Goal: Transaction & Acquisition: Book appointment/travel/reservation

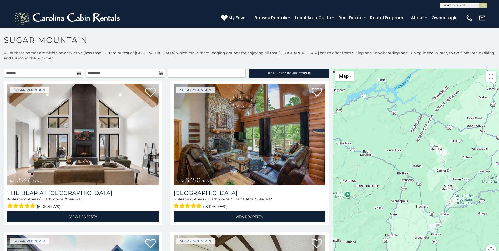
click at [159, 72] on icon at bounding box center [161, 73] width 4 height 4
click at [82, 74] on input "text" at bounding box center [43, 73] width 79 height 9
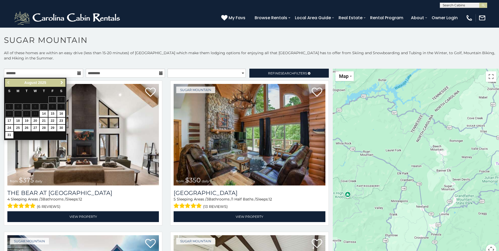
click at [61, 84] on span "Next" at bounding box center [62, 82] width 4 height 4
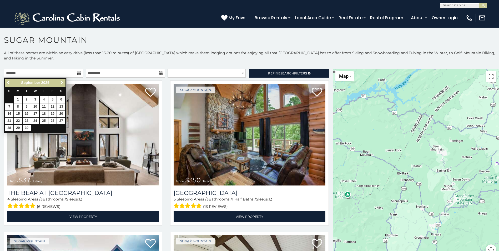
click at [61, 84] on span "Next" at bounding box center [62, 82] width 4 height 4
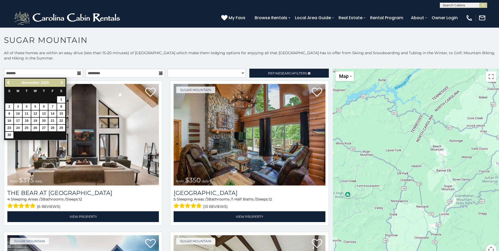
click at [61, 84] on span "Next" at bounding box center [62, 82] width 4 height 4
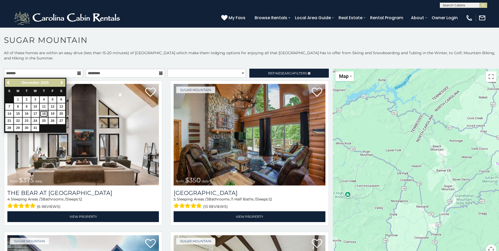
click at [42, 113] on link "18" at bounding box center [44, 113] width 8 height 7
type input "**********"
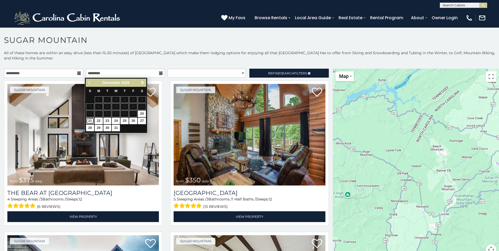
click at [92, 120] on link "21" at bounding box center [90, 121] width 8 height 7
type input "**********"
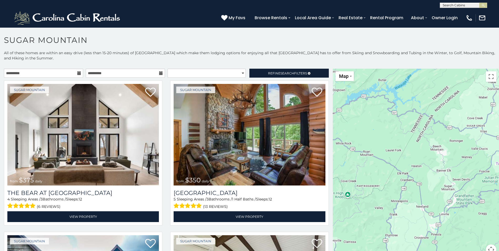
click at [159, 74] on icon at bounding box center [161, 73] width 4 height 4
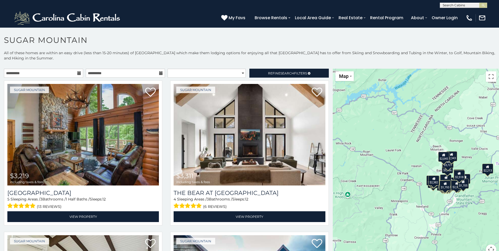
click at [79, 74] on icon at bounding box center [79, 73] width 4 height 4
click at [78, 74] on icon at bounding box center [79, 73] width 4 height 4
click at [239, 73] on select "**********" at bounding box center [207, 73] width 78 height 9
select select "**********"
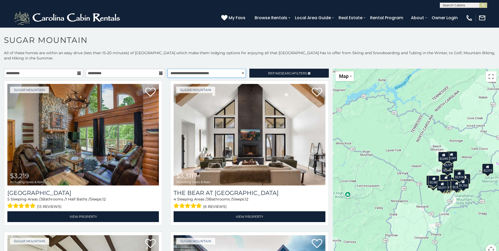
click at [168, 69] on select "**********" at bounding box center [207, 73] width 78 height 9
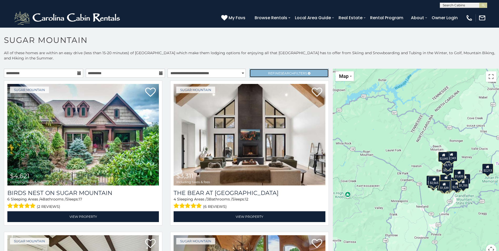
click at [293, 75] on span "Refine Search Filters" at bounding box center [287, 73] width 39 height 4
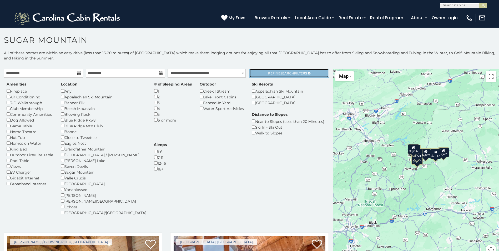
click at [293, 72] on span "Refine Search Filters" at bounding box center [287, 73] width 39 height 4
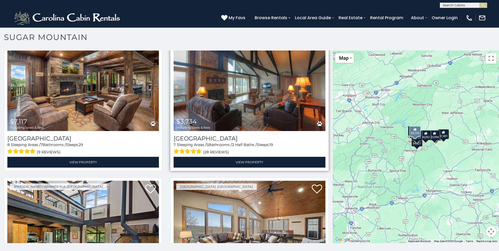
scroll to position [639, 0]
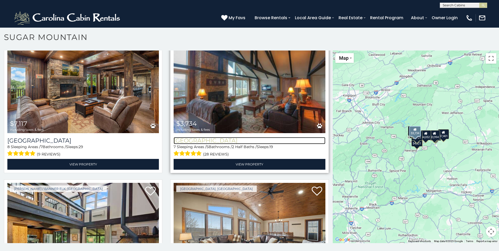
click at [198, 137] on h3 "Majestic Mountain Haus" at bounding box center [250, 140] width 152 height 7
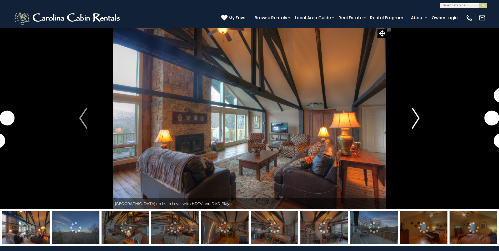
click at [415, 115] on img "Next" at bounding box center [416, 118] width 8 height 21
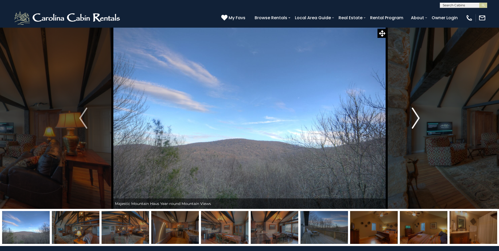
click at [415, 115] on img "Next" at bounding box center [416, 118] width 8 height 21
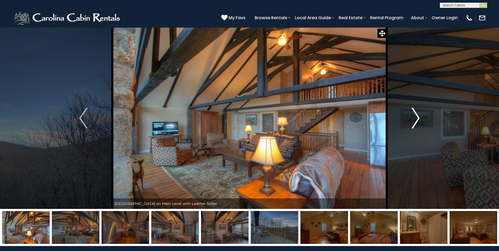
click at [415, 115] on img "Next" at bounding box center [416, 118] width 8 height 21
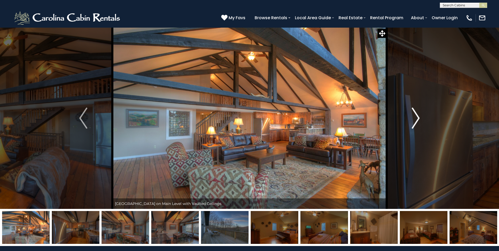
click at [415, 115] on img "Next" at bounding box center [416, 118] width 8 height 21
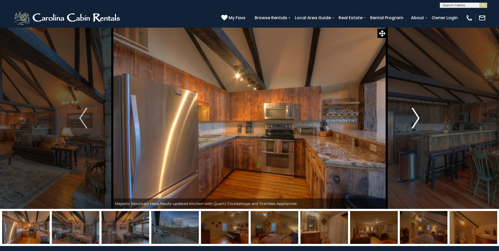
click at [415, 115] on img "Next" at bounding box center [416, 118] width 8 height 21
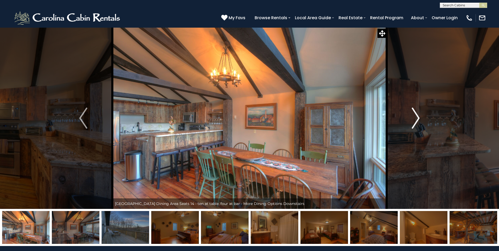
click at [415, 115] on img "Next" at bounding box center [416, 118] width 8 height 21
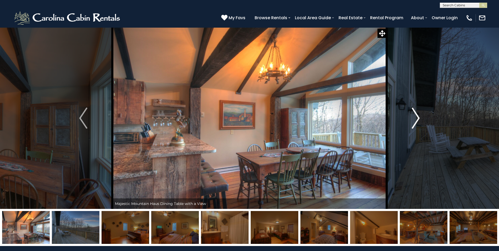
click at [415, 115] on img "Next" at bounding box center [416, 118] width 8 height 21
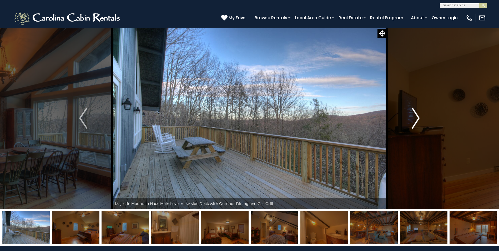
click at [415, 115] on img "Next" at bounding box center [416, 118] width 8 height 21
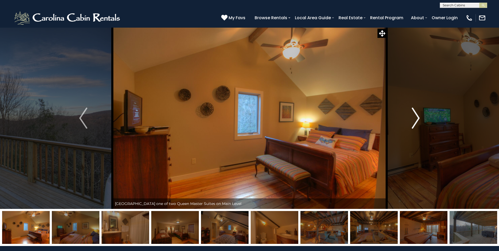
click at [415, 115] on img "Next" at bounding box center [416, 118] width 8 height 21
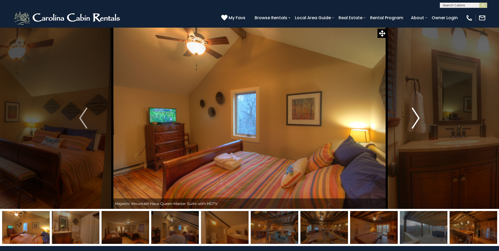
click at [415, 115] on img "Next" at bounding box center [416, 118] width 8 height 21
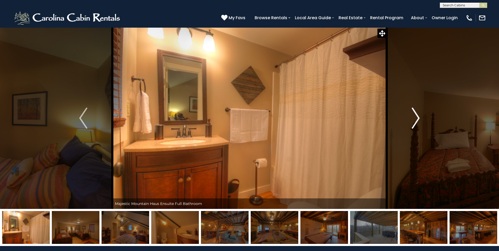
click at [415, 115] on img "Next" at bounding box center [416, 118] width 8 height 21
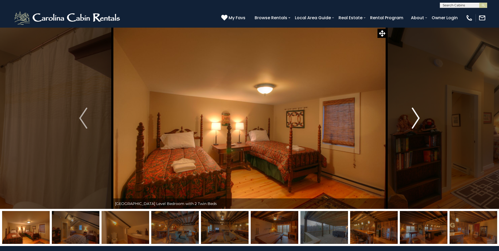
click at [415, 115] on img "Next" at bounding box center [416, 118] width 8 height 21
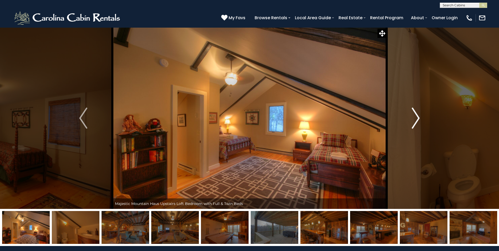
click at [415, 115] on img "Next" at bounding box center [416, 118] width 8 height 21
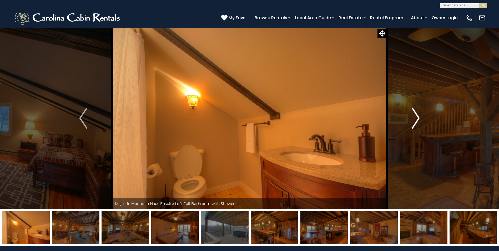
click at [415, 115] on img "Next" at bounding box center [416, 118] width 8 height 21
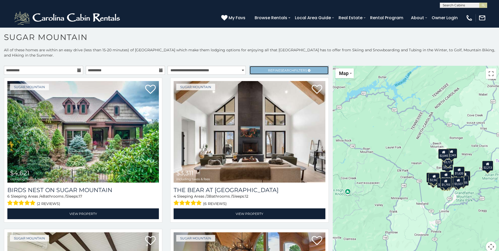
click at [288, 73] on link "Refine Search Filters" at bounding box center [288, 70] width 79 height 9
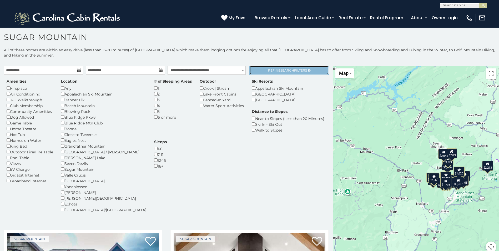
click at [281, 71] on span "Search" at bounding box center [287, 70] width 14 height 4
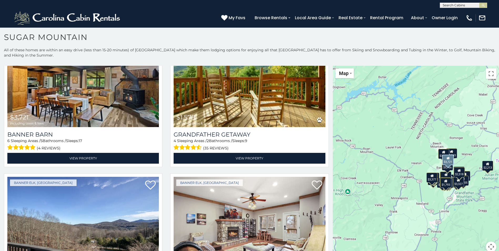
scroll to position [1365, 0]
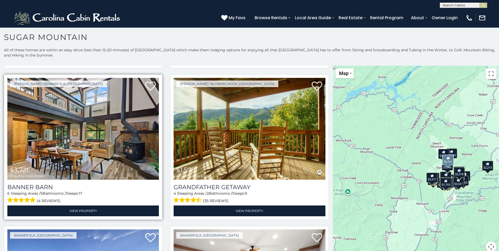
click at [21, 166] on span "$3,721" at bounding box center [19, 170] width 19 height 8
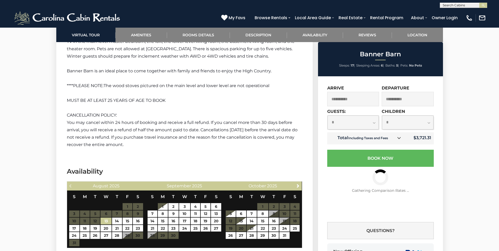
scroll to position [1105, 0]
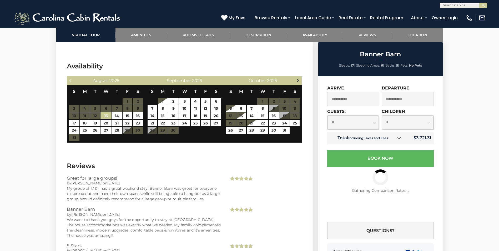
click at [297, 81] on span "Next" at bounding box center [298, 80] width 4 height 4
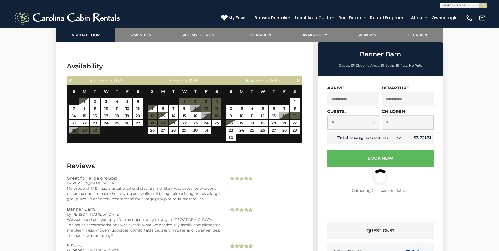
click at [297, 81] on span "Next" at bounding box center [298, 80] width 4 height 4
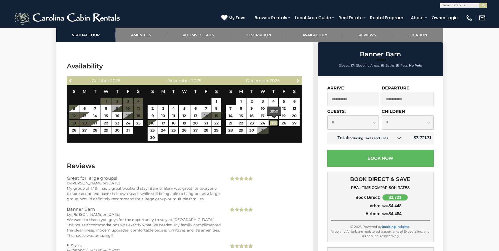
click at [276, 120] on link "25" at bounding box center [273, 123] width 9 height 7
type input "**********"
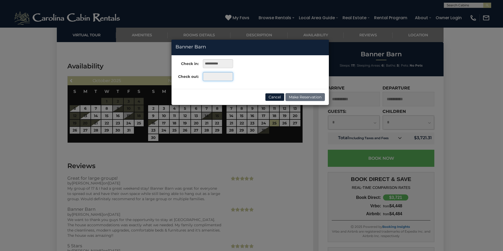
click at [218, 80] on input "text" at bounding box center [218, 76] width 30 height 9
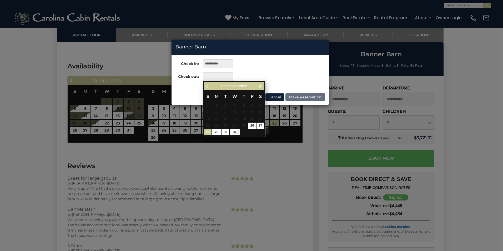
click at [206, 130] on link "28" at bounding box center [208, 132] width 8 height 6
type input "**********"
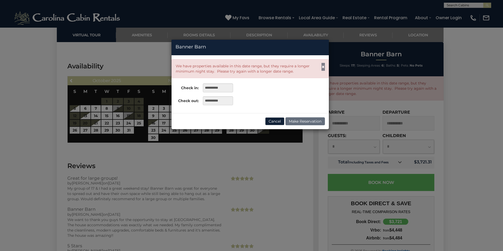
click at [322, 67] on span "×" at bounding box center [322, 66] width 3 height 7
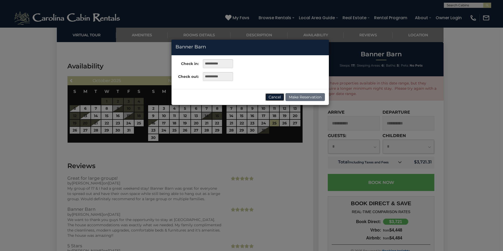
click at [278, 98] on button "Cancel" at bounding box center [274, 97] width 19 height 8
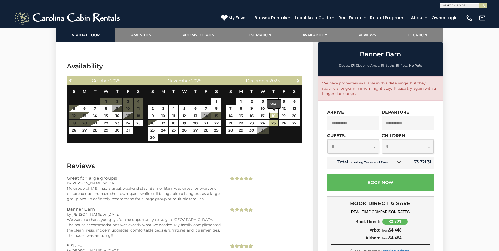
click at [275, 116] on link "18" at bounding box center [273, 115] width 9 height 7
type input "**********"
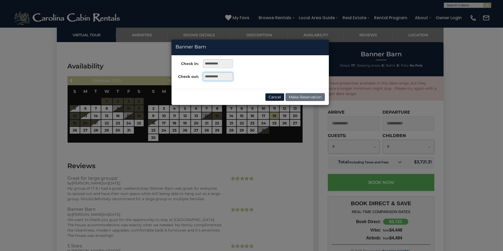
click at [220, 79] on input "**********" at bounding box center [218, 76] width 30 height 9
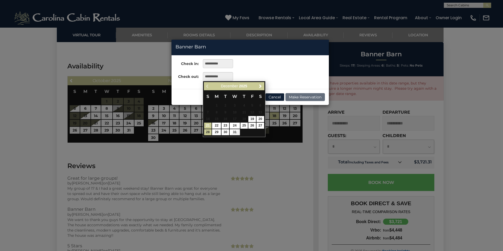
click at [209, 125] on link "21" at bounding box center [208, 126] width 8 height 6
type input "**********"
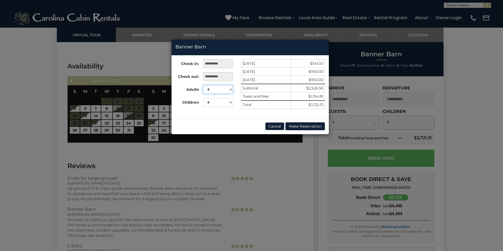
click at [231, 87] on select "* * * * * * * * * ** ** ** ** ** ** ** **" at bounding box center [218, 89] width 30 height 9
select select "**"
click at [203, 85] on select "* * * * * * * * * ** ** ** ** ** ** ** **" at bounding box center [218, 89] width 30 height 9
click at [302, 196] on div "**********" at bounding box center [251, 125] width 503 height 251
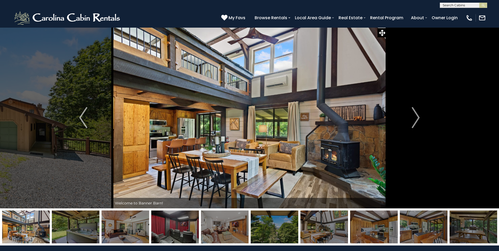
scroll to position [0, 0]
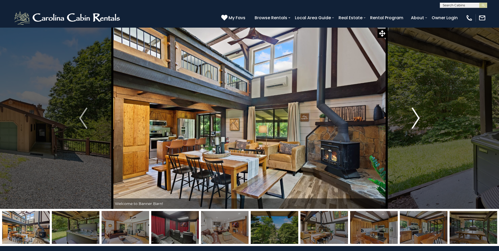
click at [411, 116] on button "Next" at bounding box center [416, 118] width 58 height 182
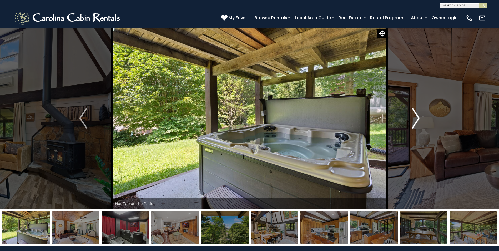
click at [411, 116] on button "Next" at bounding box center [416, 118] width 58 height 182
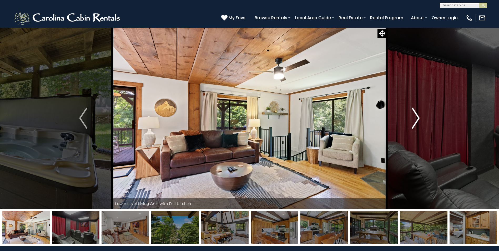
click at [411, 116] on button "Next" at bounding box center [416, 118] width 58 height 182
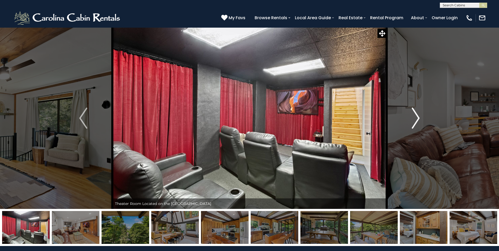
click at [411, 116] on button "Next" at bounding box center [416, 118] width 58 height 182
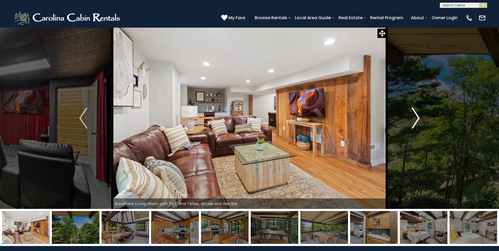
click at [411, 116] on button "Next" at bounding box center [416, 118] width 58 height 182
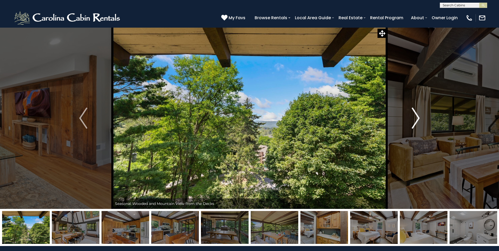
click at [411, 116] on button "Next" at bounding box center [416, 118] width 58 height 182
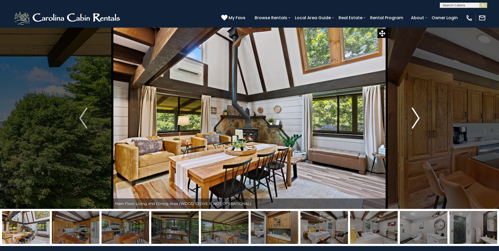
click at [411, 116] on button "Next" at bounding box center [416, 118] width 58 height 182
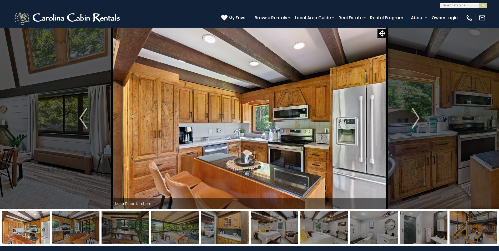
click at [132, 127] on img at bounding box center [249, 118] width 274 height 182
click at [420, 118] on button "Next" at bounding box center [416, 118] width 58 height 182
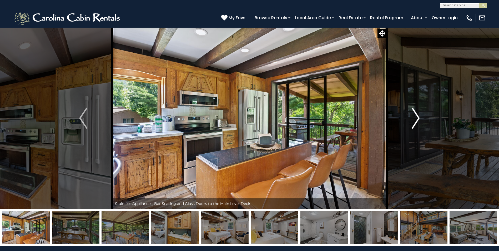
click at [420, 118] on button "Next" at bounding box center [416, 118] width 58 height 182
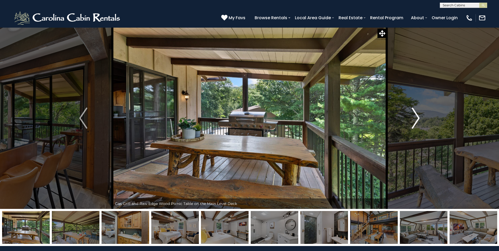
click at [420, 118] on button "Next" at bounding box center [416, 118] width 58 height 182
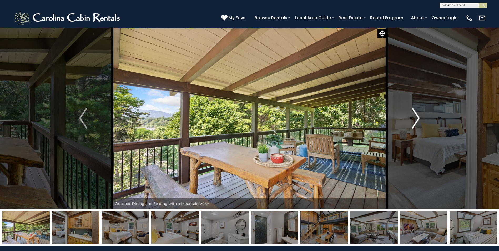
click at [420, 118] on button "Next" at bounding box center [416, 118] width 58 height 182
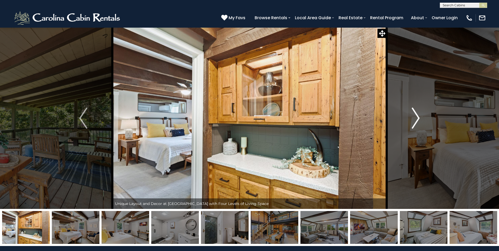
click at [420, 118] on button "Next" at bounding box center [416, 118] width 58 height 182
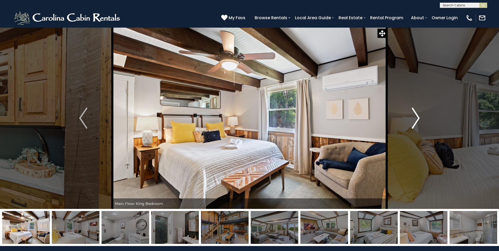
click at [420, 118] on button "Next" at bounding box center [416, 118] width 58 height 182
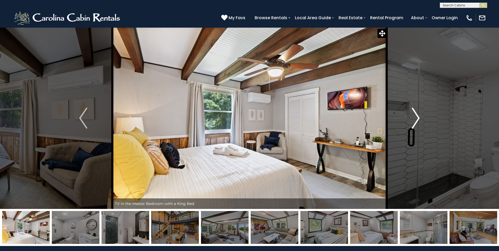
click at [420, 118] on button "Next" at bounding box center [416, 118] width 58 height 182
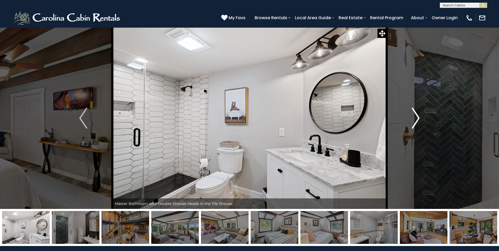
click at [420, 118] on button "Next" at bounding box center [416, 118] width 58 height 182
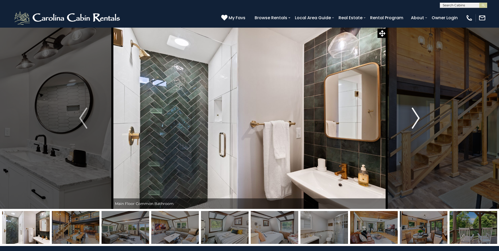
click at [420, 118] on button "Next" at bounding box center [416, 118] width 58 height 182
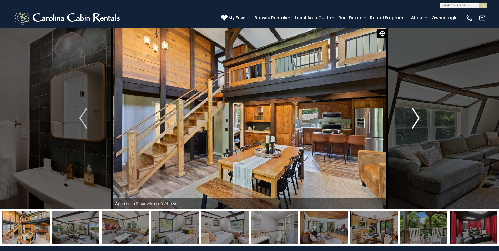
click at [420, 118] on button "Next" at bounding box center [416, 118] width 58 height 182
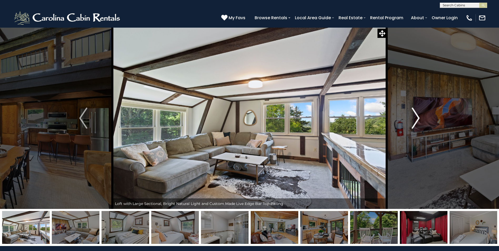
click at [420, 118] on button "Next" at bounding box center [416, 118] width 58 height 182
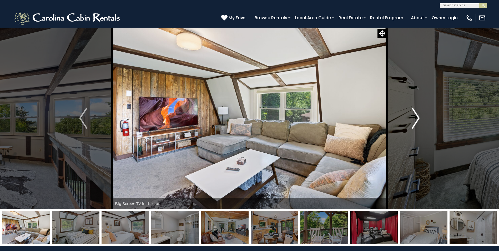
click at [420, 118] on button "Next" at bounding box center [416, 118] width 58 height 182
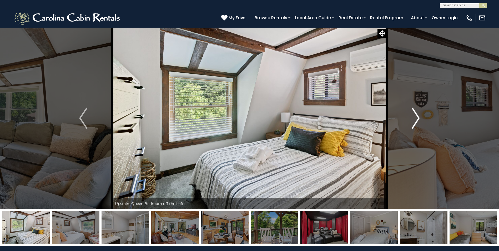
click at [420, 118] on button "Next" at bounding box center [416, 118] width 58 height 182
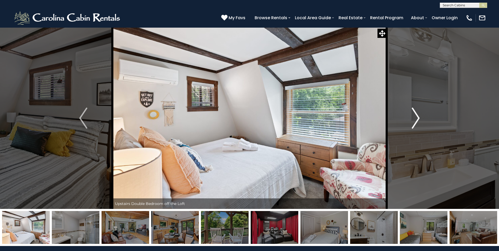
click at [423, 111] on button "Next" at bounding box center [416, 118] width 58 height 182
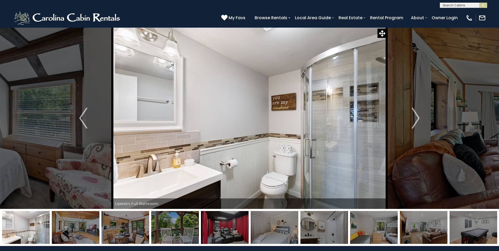
click at [440, 115] on button "Next" at bounding box center [416, 118] width 58 height 182
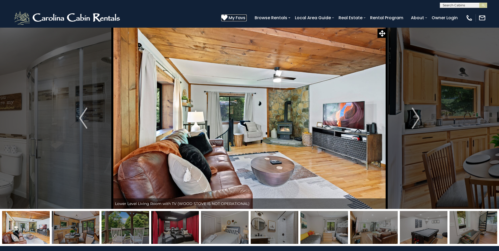
click at [228, 16] on icon at bounding box center [224, 17] width 6 height 6
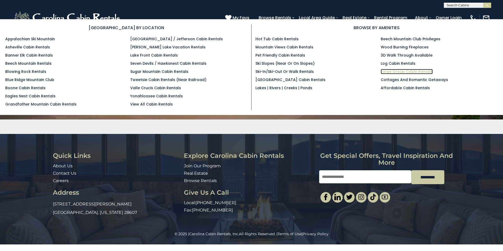
click at [405, 73] on link "Large Group Cabin Rentals" at bounding box center [407, 71] width 52 height 5
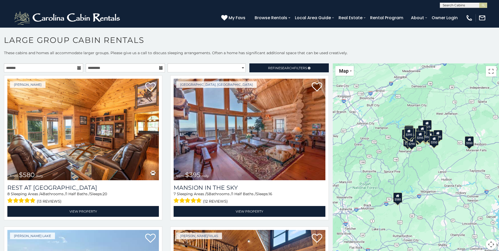
click at [77, 69] on icon at bounding box center [79, 68] width 4 height 4
click at [77, 68] on icon at bounding box center [79, 68] width 4 height 4
click at [77, 66] on icon at bounding box center [79, 68] width 4 height 4
click at [65, 67] on input "text" at bounding box center [43, 67] width 79 height 9
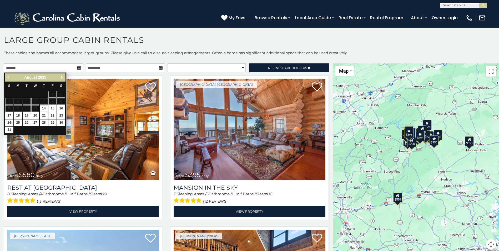
click at [62, 75] on span "Next" at bounding box center [62, 77] width 4 height 4
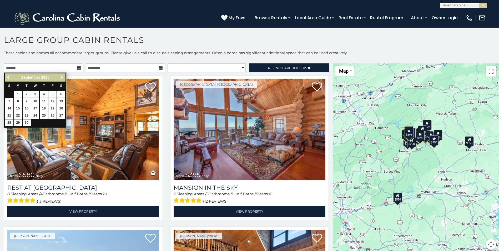
click at [62, 75] on span "Next" at bounding box center [62, 77] width 4 height 4
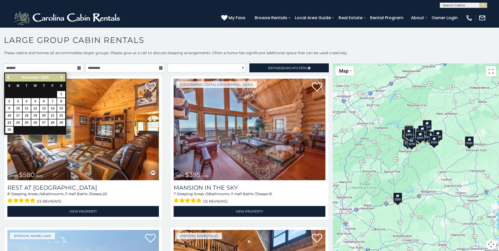
click at [62, 75] on span "Next" at bounding box center [62, 77] width 4 height 4
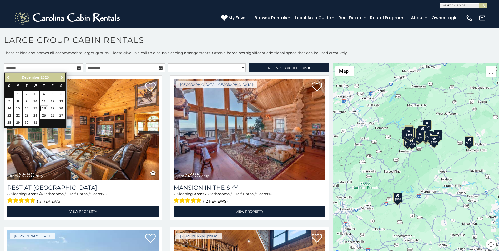
click at [43, 107] on link "18" at bounding box center [44, 108] width 8 height 7
type input "**********"
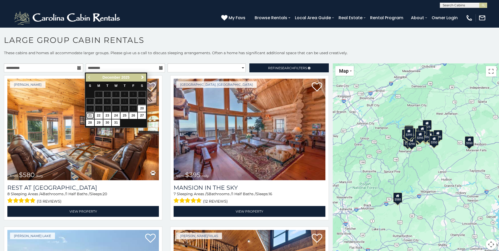
click at [90, 114] on link "21" at bounding box center [90, 115] width 8 height 7
type input "**********"
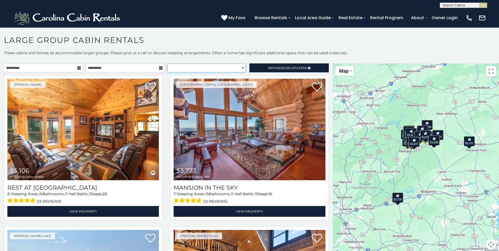
click at [239, 67] on select "**********" at bounding box center [207, 67] width 78 height 9
click at [268, 68] on span "Refine Search Filters" at bounding box center [287, 68] width 39 height 4
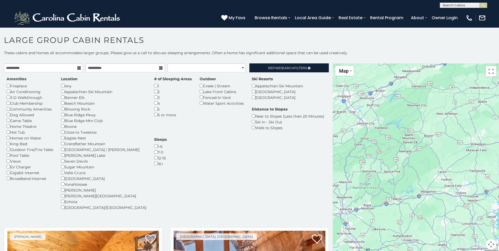
click at [252, 123] on div "Ski In - Ski Out" at bounding box center [288, 122] width 73 height 6
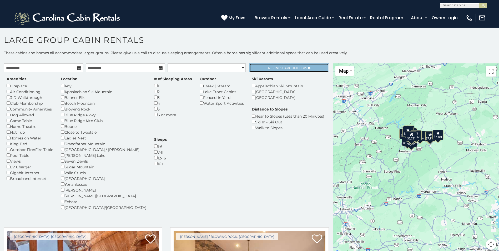
click at [284, 70] on link "Refine Search Filters" at bounding box center [288, 67] width 79 height 9
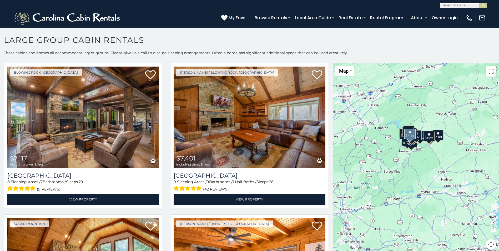
scroll to position [316, 0]
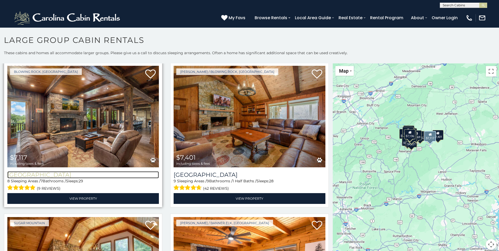
click at [44, 171] on h3 "[GEOGRAPHIC_DATA]" at bounding box center [83, 174] width 152 height 7
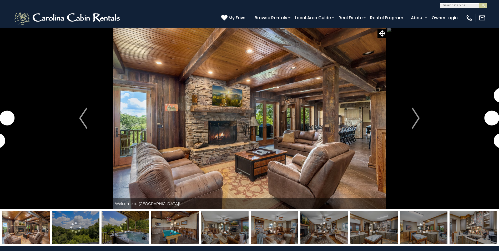
click at [228, 229] on img at bounding box center [225, 227] width 48 height 33
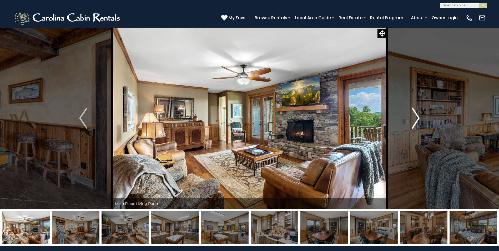
click at [420, 118] on button "Next" at bounding box center [416, 118] width 58 height 182
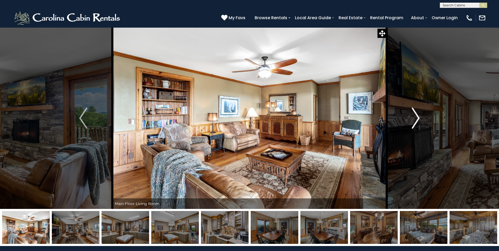
click at [420, 118] on button "Next" at bounding box center [416, 118] width 58 height 182
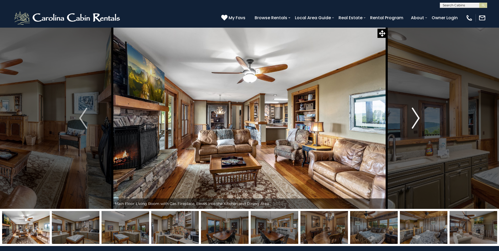
click at [420, 118] on button "Next" at bounding box center [416, 118] width 58 height 182
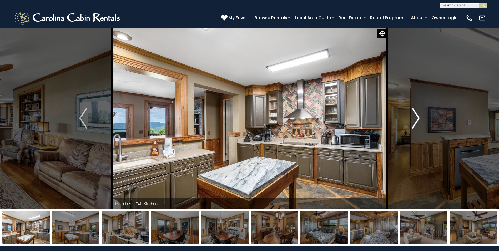
click at [420, 118] on button "Next" at bounding box center [416, 118] width 58 height 182
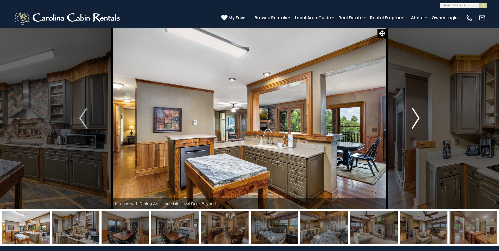
click at [420, 118] on button "Next" at bounding box center [416, 118] width 58 height 182
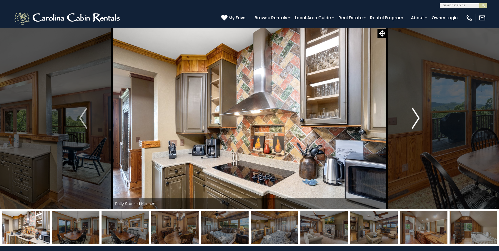
click at [420, 118] on button "Next" at bounding box center [416, 118] width 58 height 182
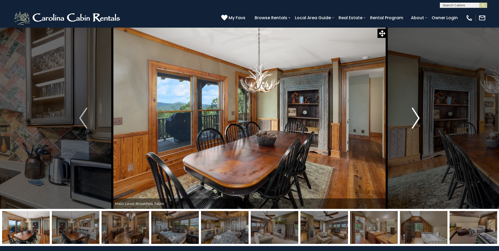
click at [420, 118] on button "Next" at bounding box center [416, 118] width 58 height 182
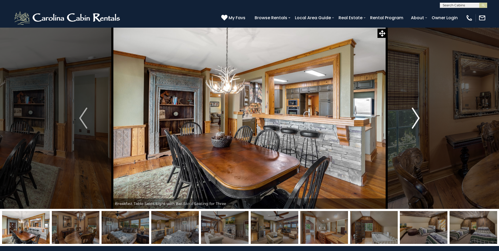
click at [420, 118] on button "Next" at bounding box center [416, 118] width 58 height 182
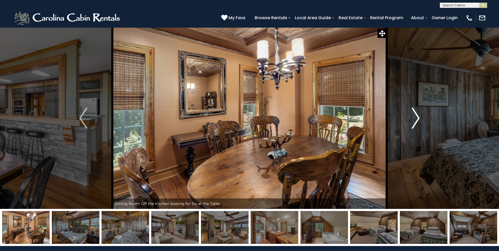
click at [420, 118] on button "Next" at bounding box center [416, 118] width 58 height 182
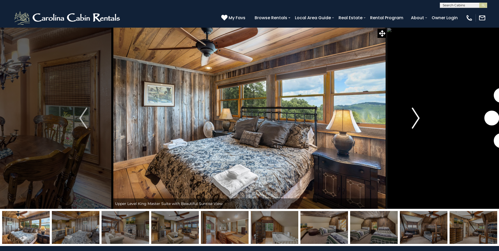
click at [420, 118] on button "Next" at bounding box center [416, 118] width 58 height 182
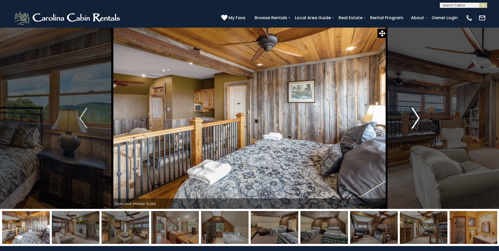
click at [420, 118] on button "Next" at bounding box center [416, 118] width 58 height 182
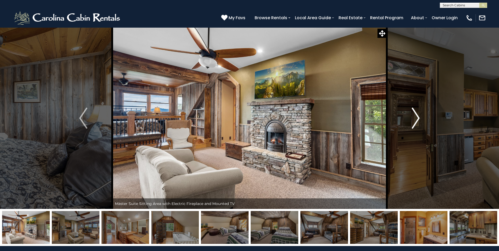
click at [420, 118] on button "Next" at bounding box center [416, 118] width 58 height 182
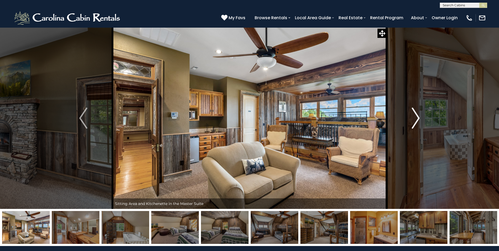
click at [420, 118] on button "Next" at bounding box center [416, 118] width 58 height 182
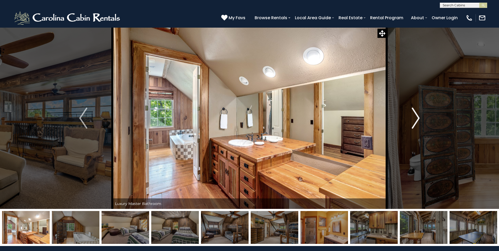
click at [420, 118] on button "Next" at bounding box center [416, 118] width 58 height 182
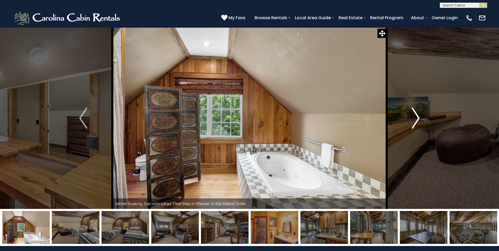
click at [420, 118] on button "Next" at bounding box center [416, 118] width 58 height 182
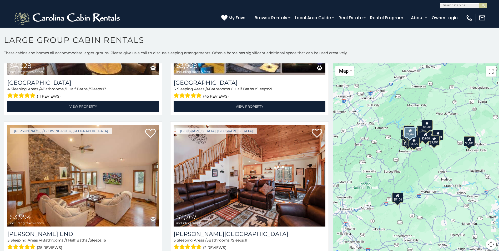
scroll to position [605, 0]
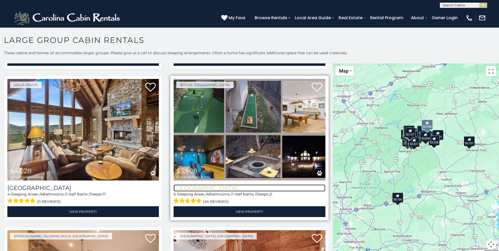
click at [206, 184] on h3 "[GEOGRAPHIC_DATA]" at bounding box center [250, 187] width 152 height 7
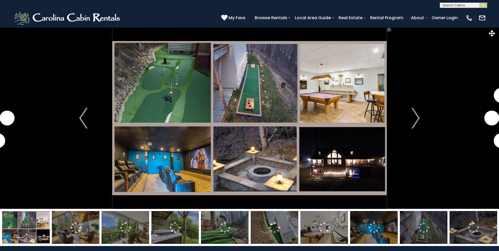
scroll to position [26, 0]
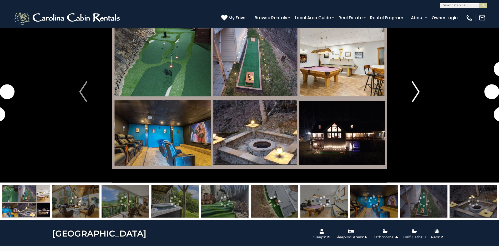
click at [415, 90] on img "Next" at bounding box center [416, 91] width 8 height 21
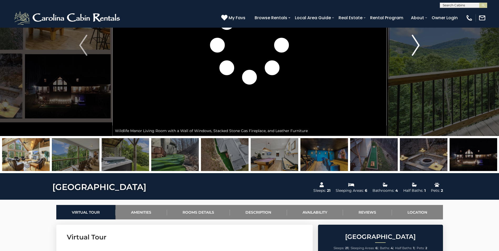
scroll to position [79, 0]
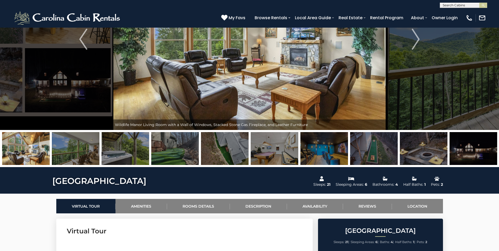
click at [181, 149] on img at bounding box center [175, 148] width 48 height 33
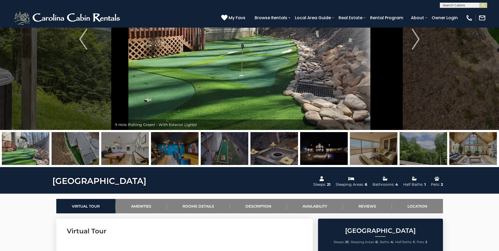
click at [418, 150] on img at bounding box center [424, 148] width 48 height 33
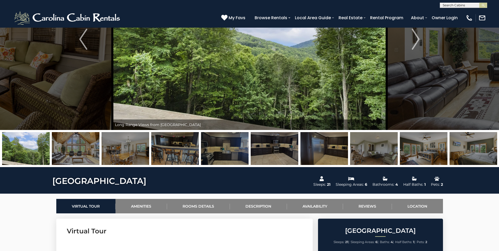
click at [274, 147] on img at bounding box center [275, 148] width 48 height 33
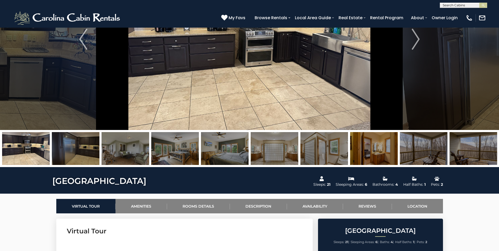
click at [242, 150] on img at bounding box center [225, 148] width 48 height 33
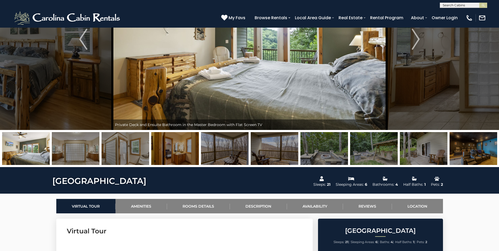
click at [254, 151] on img at bounding box center [275, 148] width 48 height 33
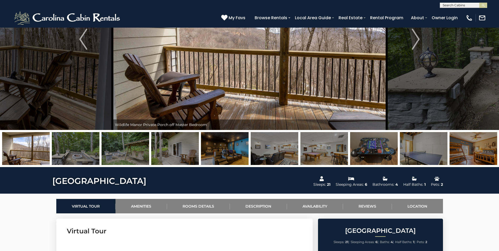
click at [295, 151] on img at bounding box center [275, 148] width 48 height 33
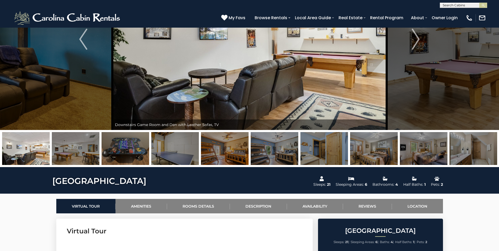
click at [391, 150] on img at bounding box center [374, 148] width 48 height 33
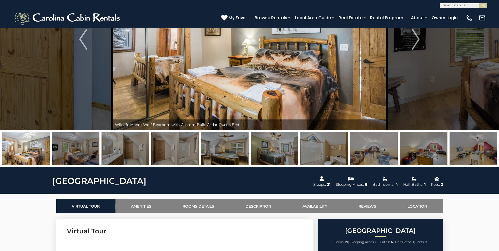
click at [423, 148] on img at bounding box center [424, 148] width 48 height 33
